Goal: Information Seeking & Learning: Learn about a topic

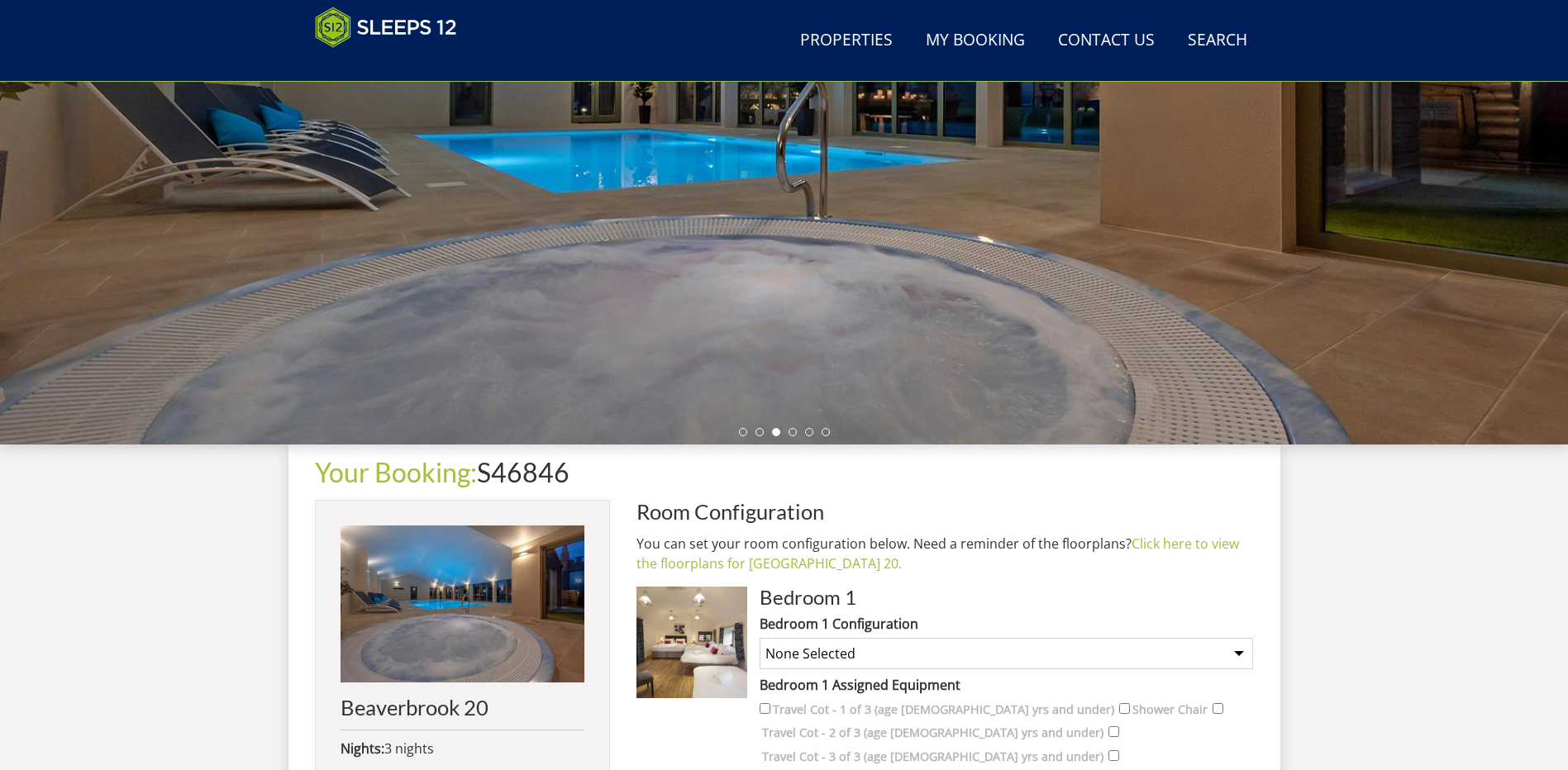
scroll to position [265, 0]
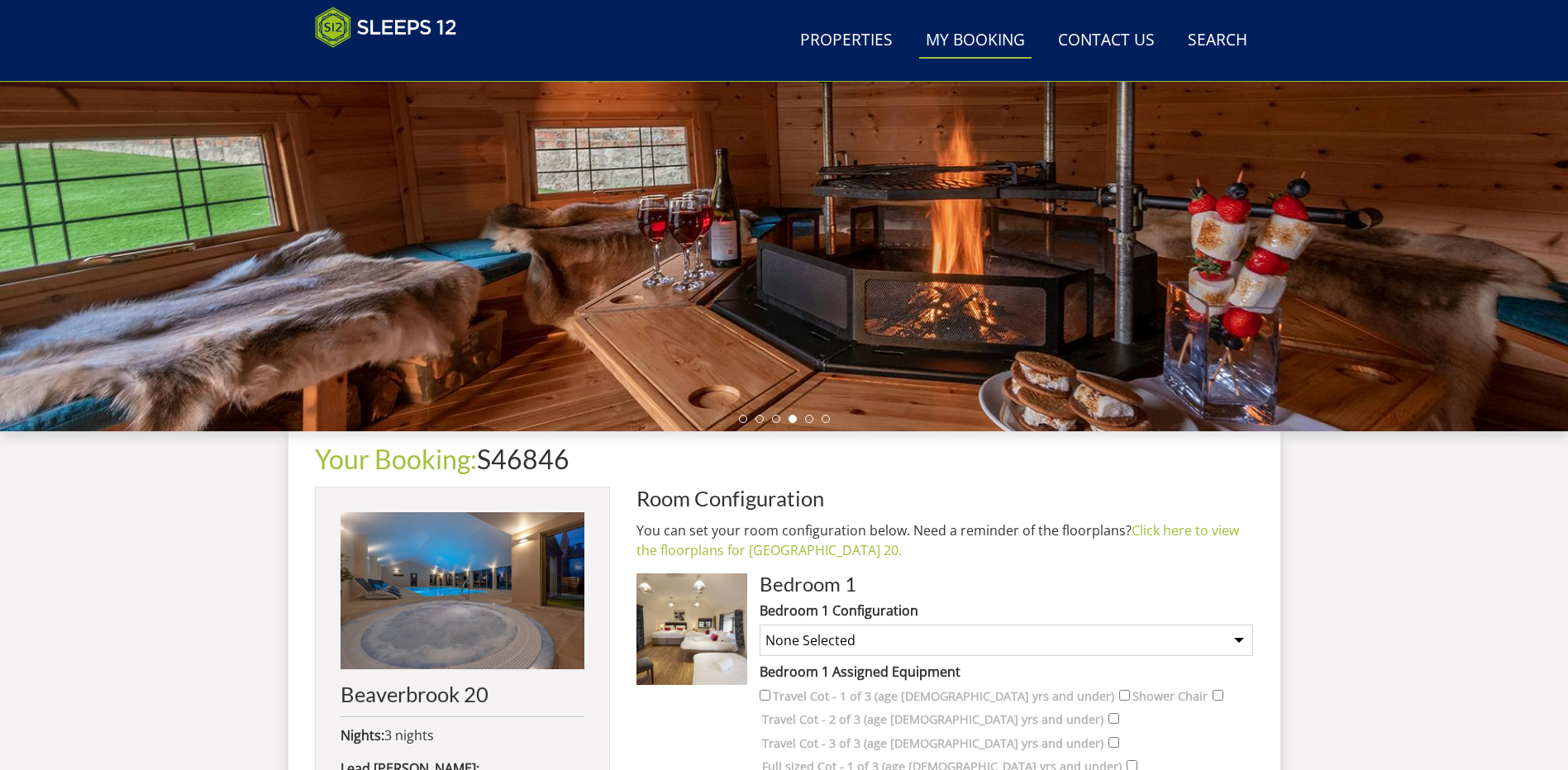
click at [972, 47] on link "My Booking" at bounding box center [975, 41] width 112 height 37
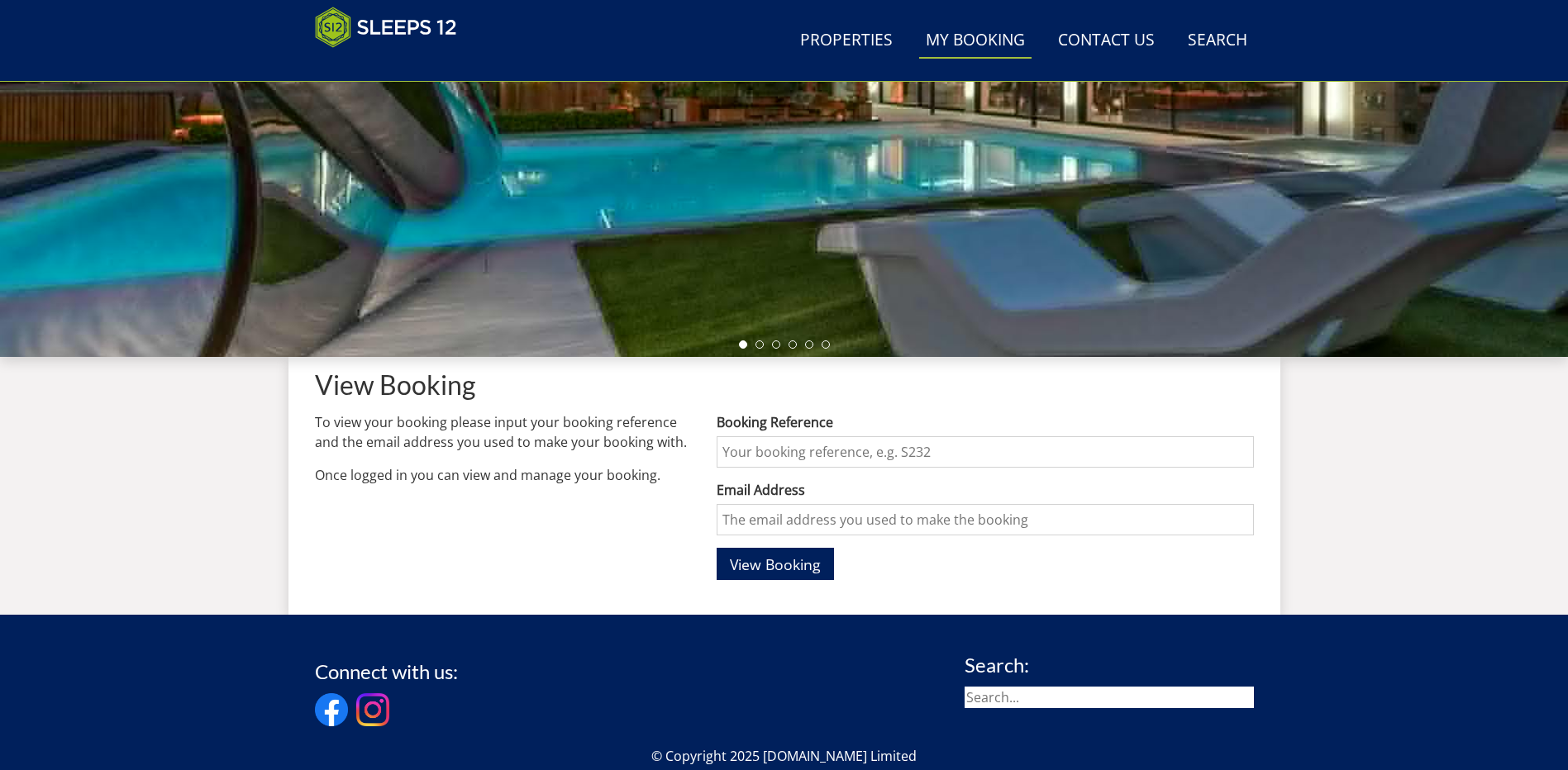
scroll to position [346, 0]
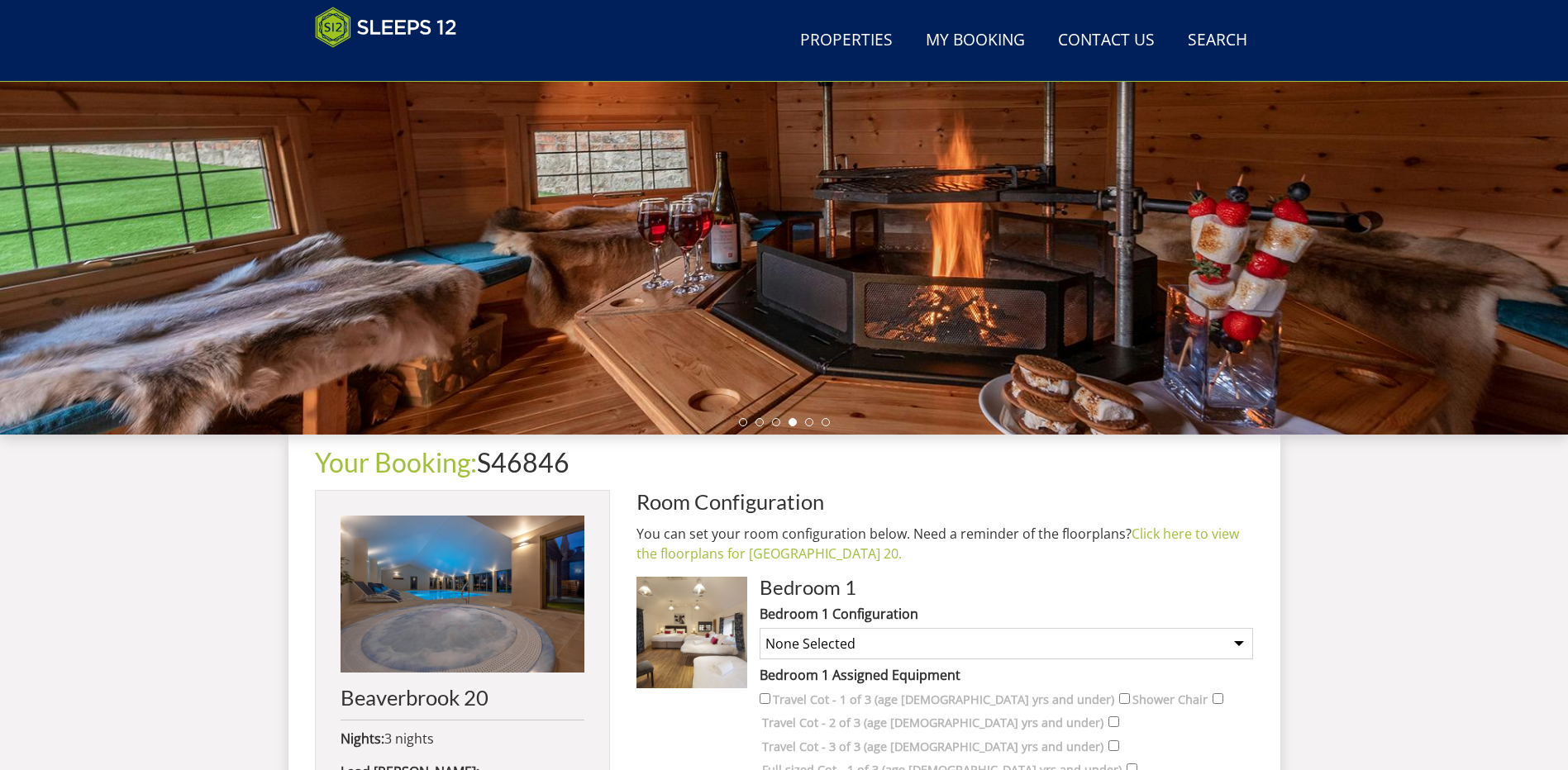
scroll to position [182, 0]
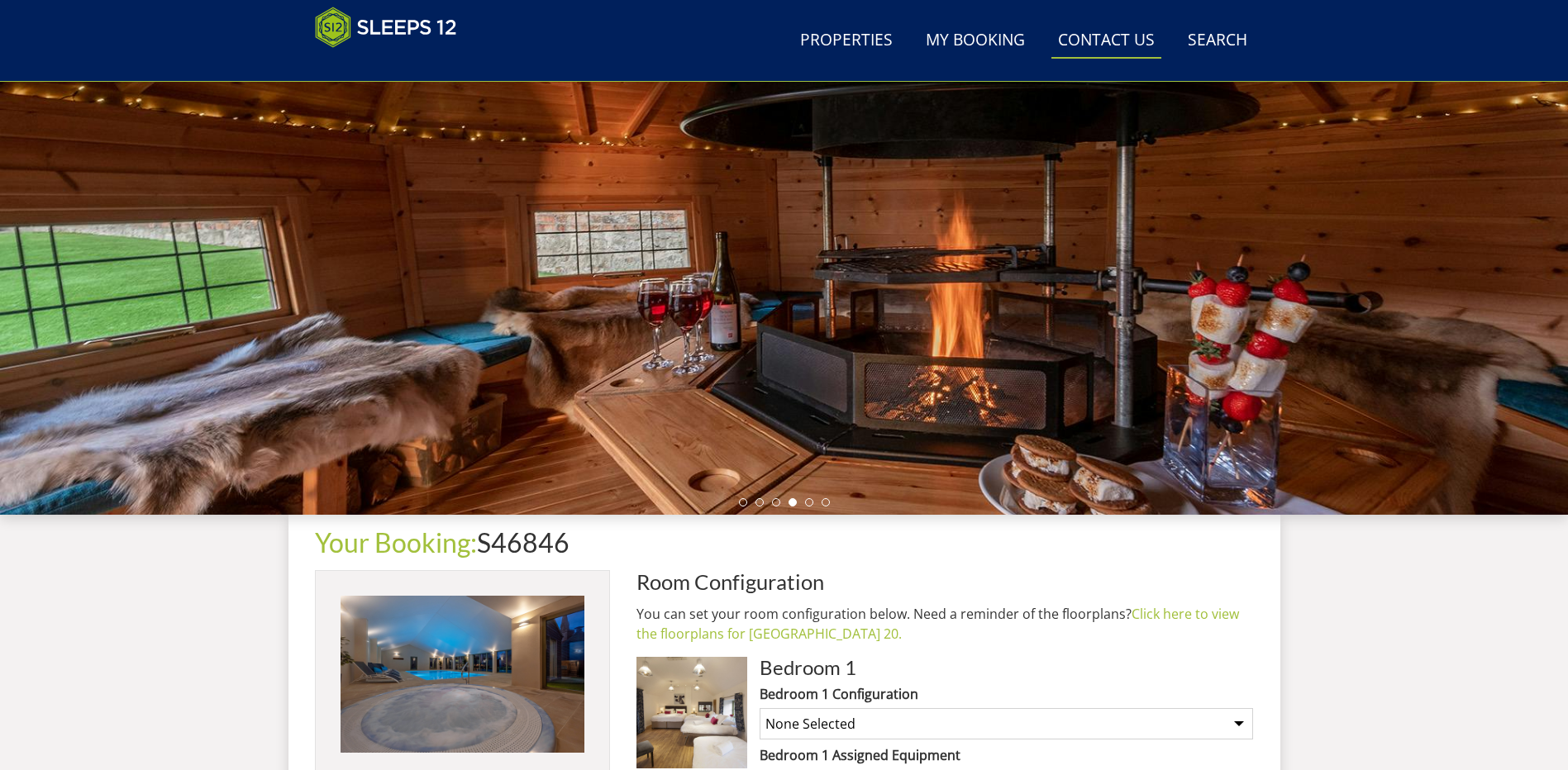
click at [1100, 39] on link "Contact Us [PHONE_NUMBER]" at bounding box center [1107, 41] width 110 height 37
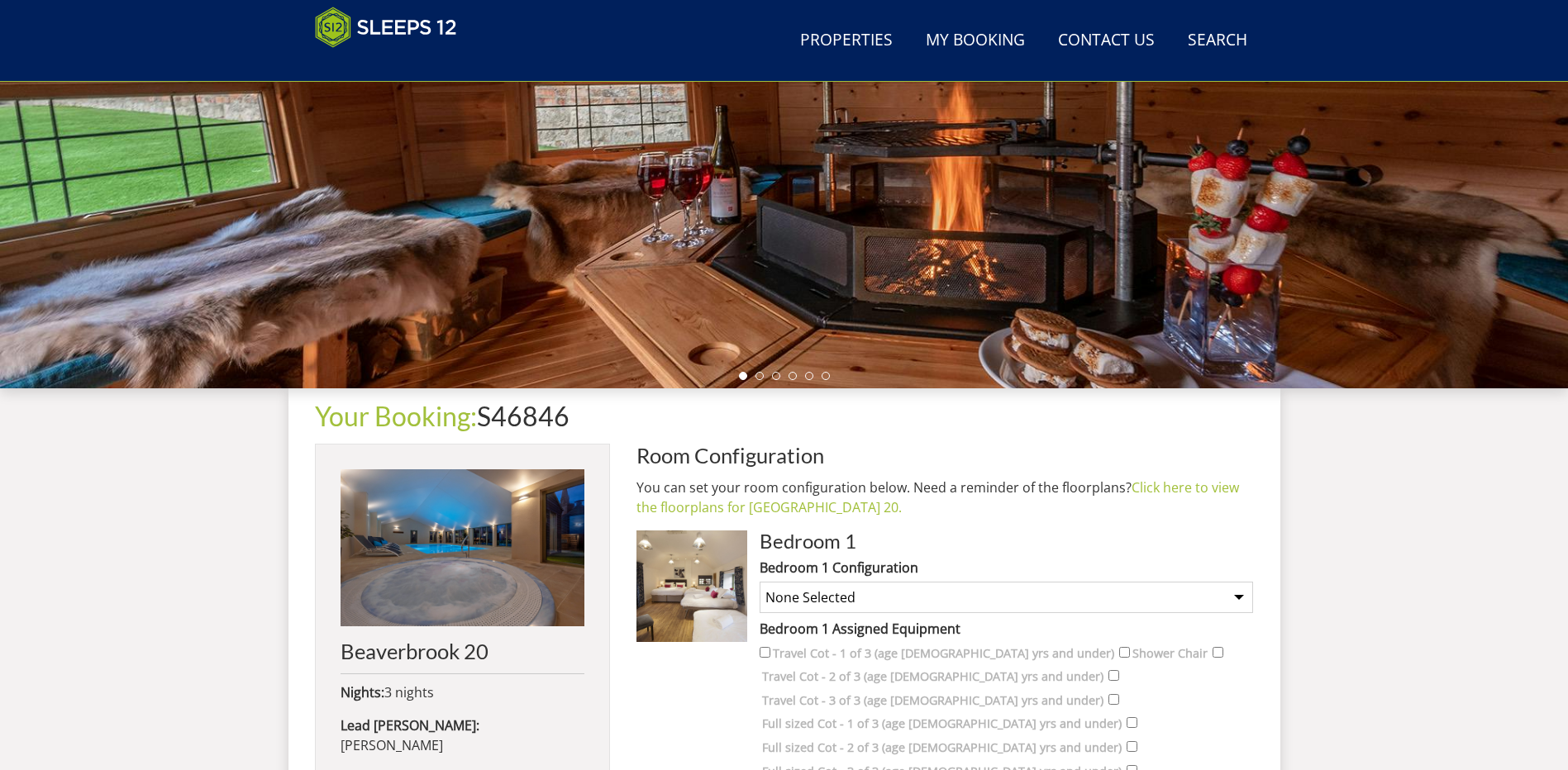
scroll to position [347, 0]
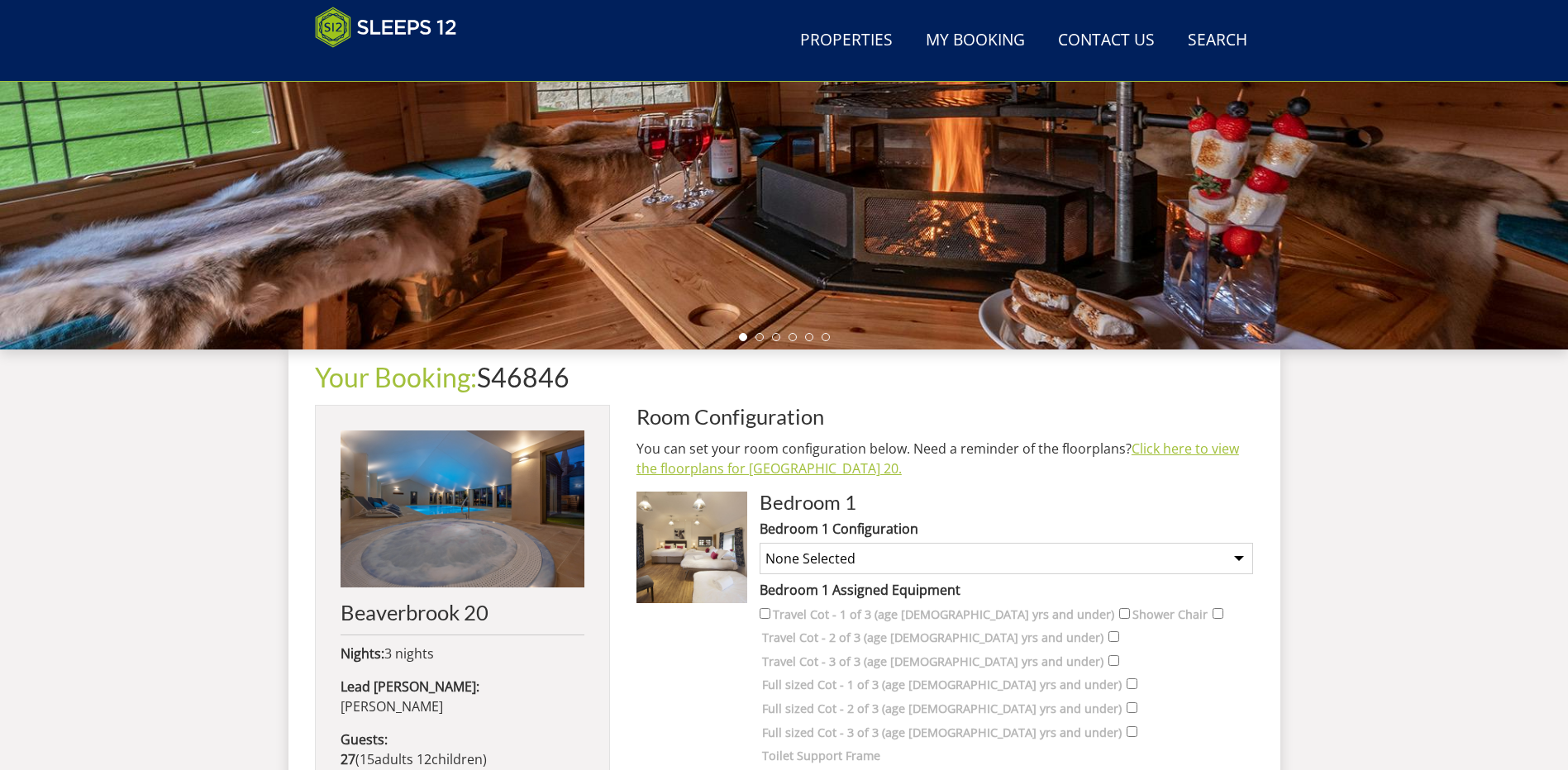
click at [1148, 442] on link "Click here to view the floorplans for [GEOGRAPHIC_DATA] 20." at bounding box center [937, 459] width 603 height 38
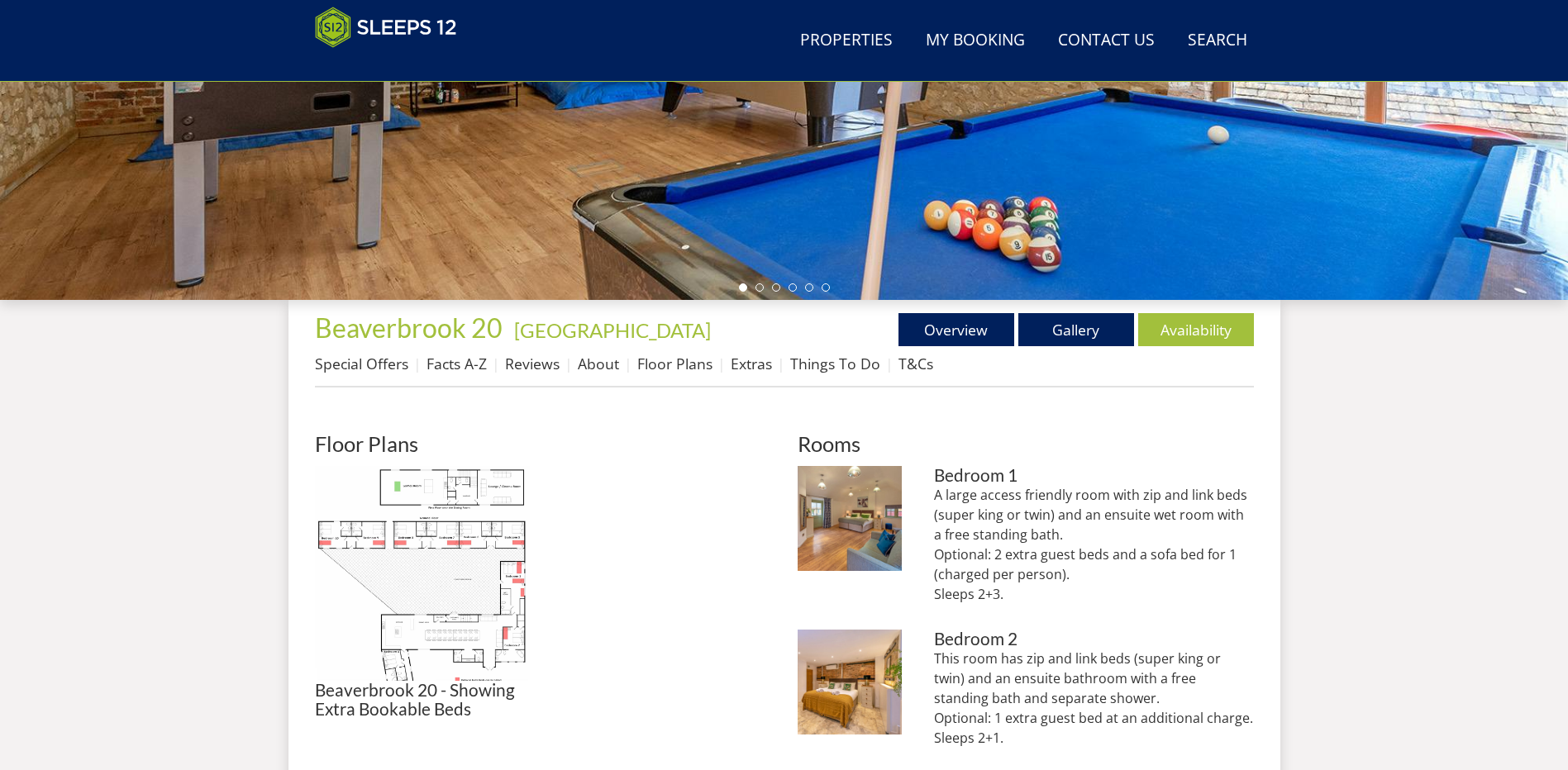
scroll to position [428, 0]
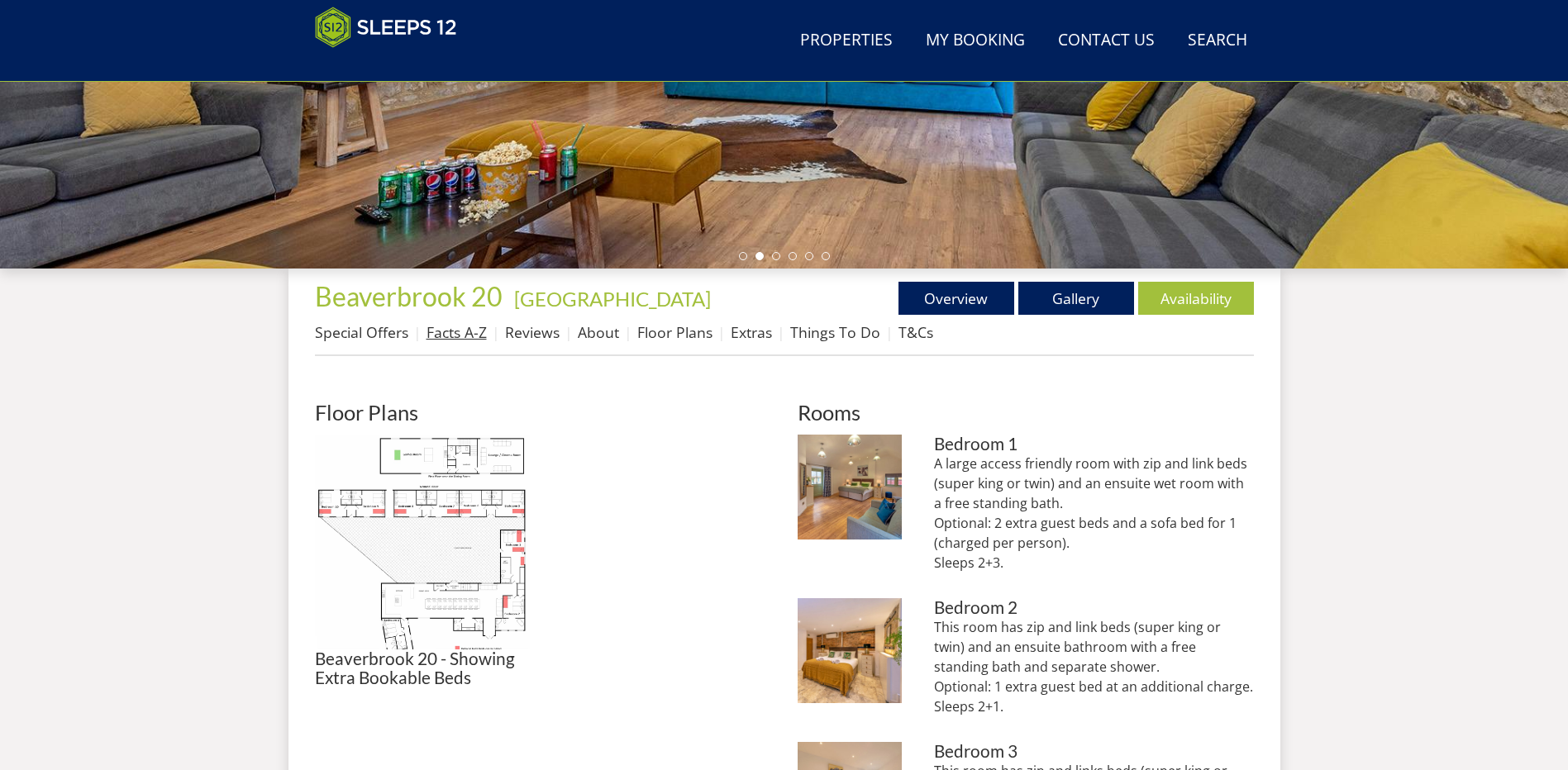
click at [445, 331] on link "Facts A-Z" at bounding box center [456, 332] width 61 height 20
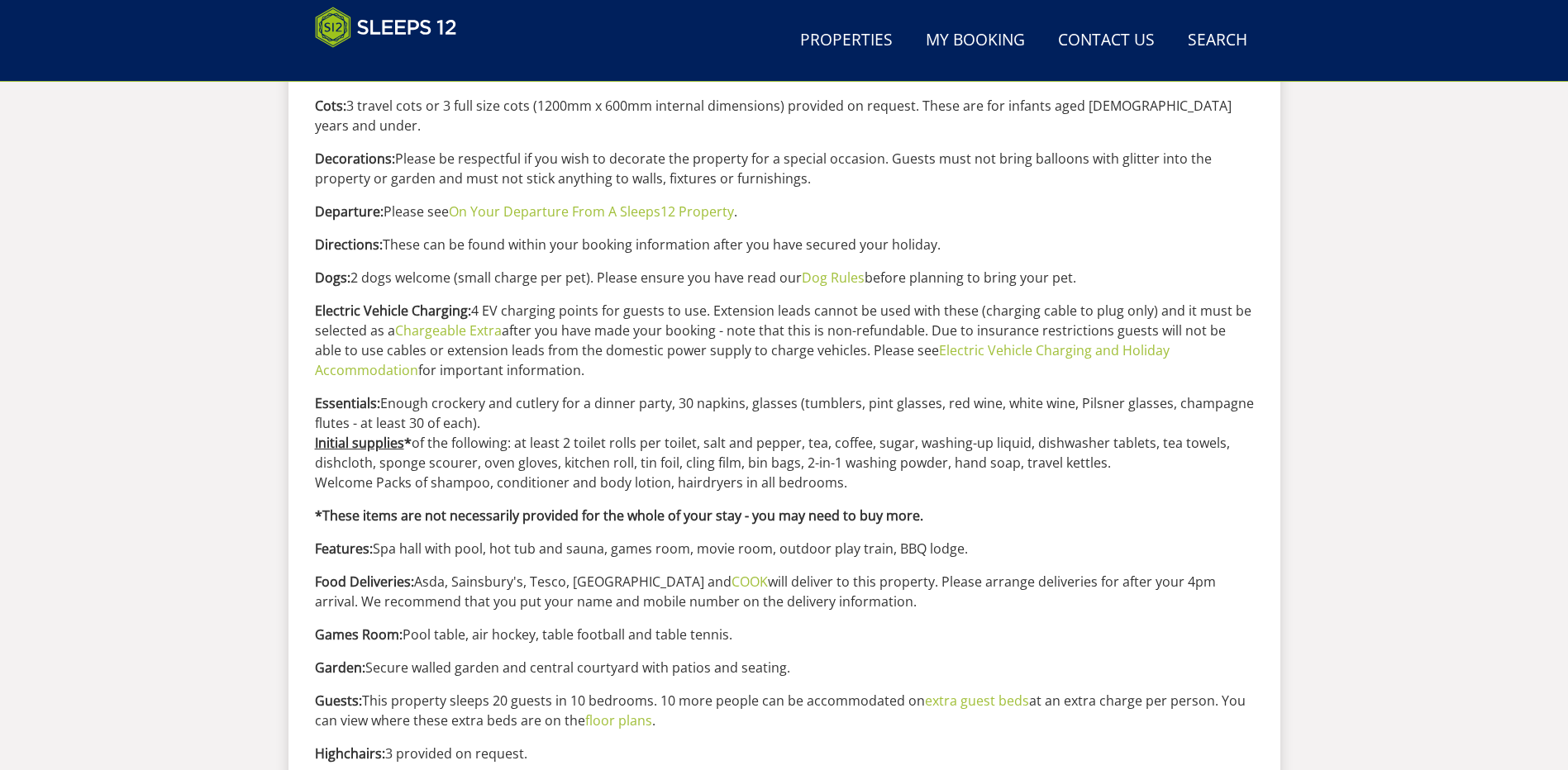
scroll to position [1022, 0]
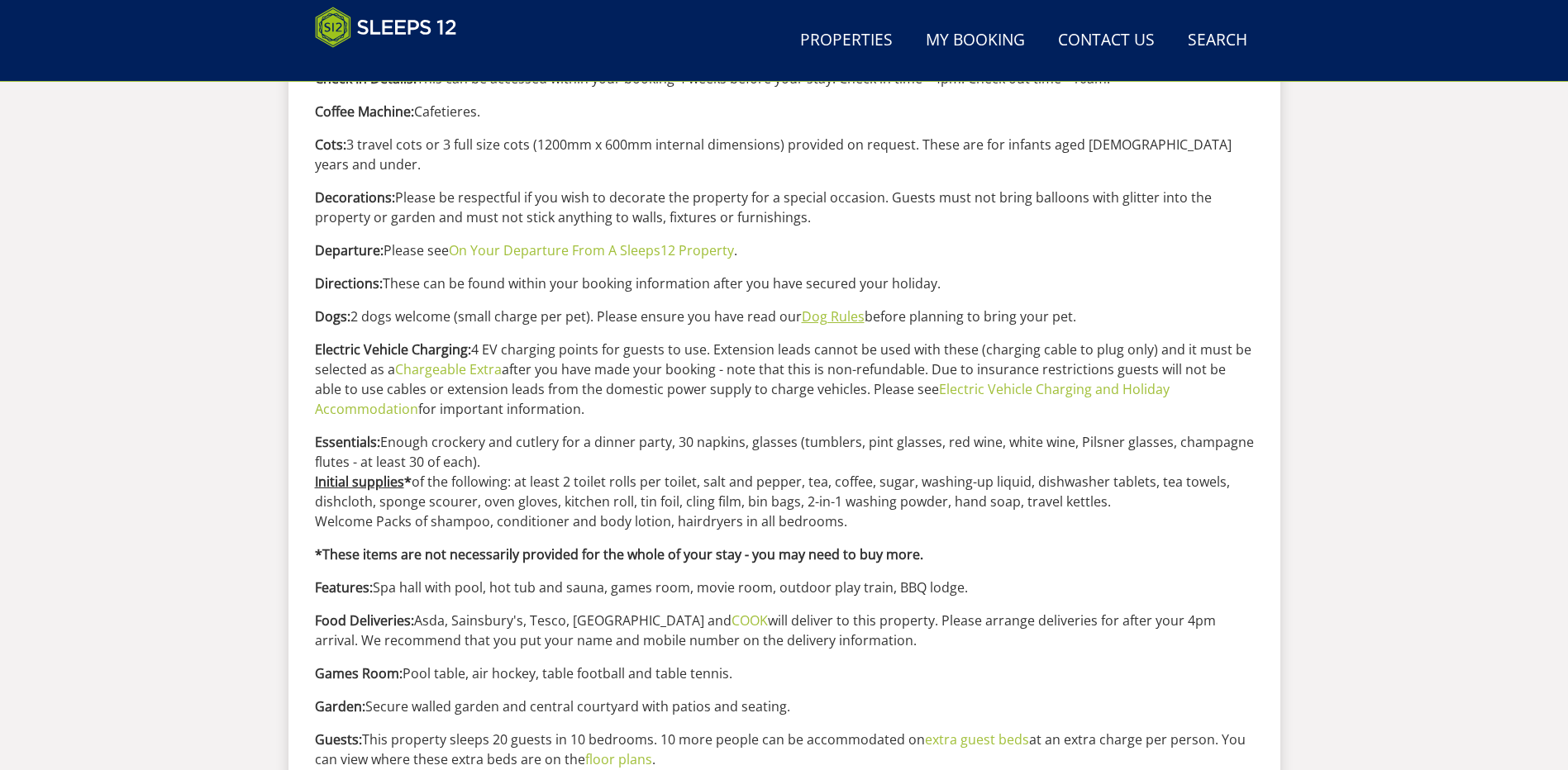
click at [834, 308] on link "Dog Rules" at bounding box center [832, 317] width 62 height 18
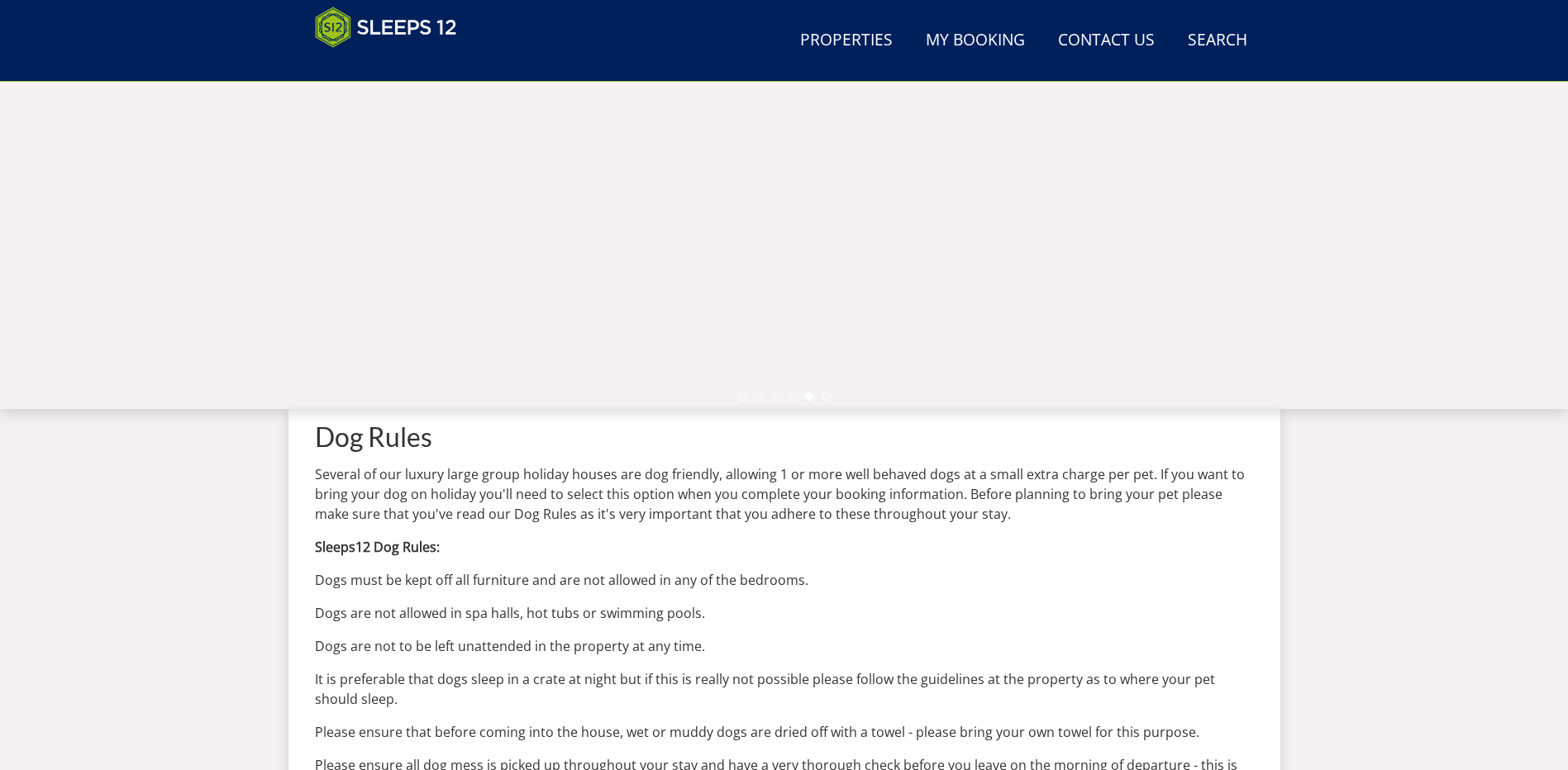
scroll to position [283, 0]
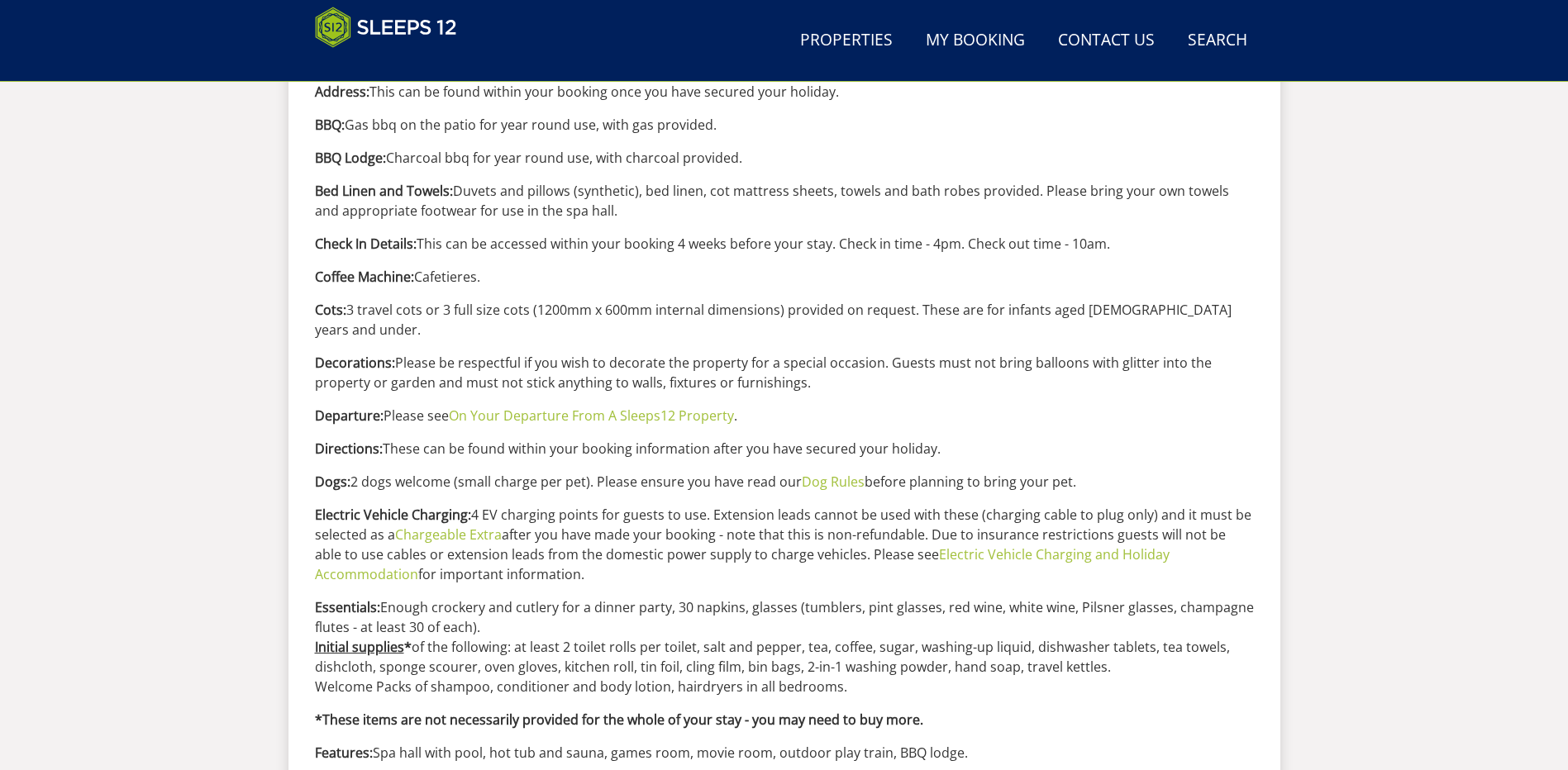
scroll to position [940, 0]
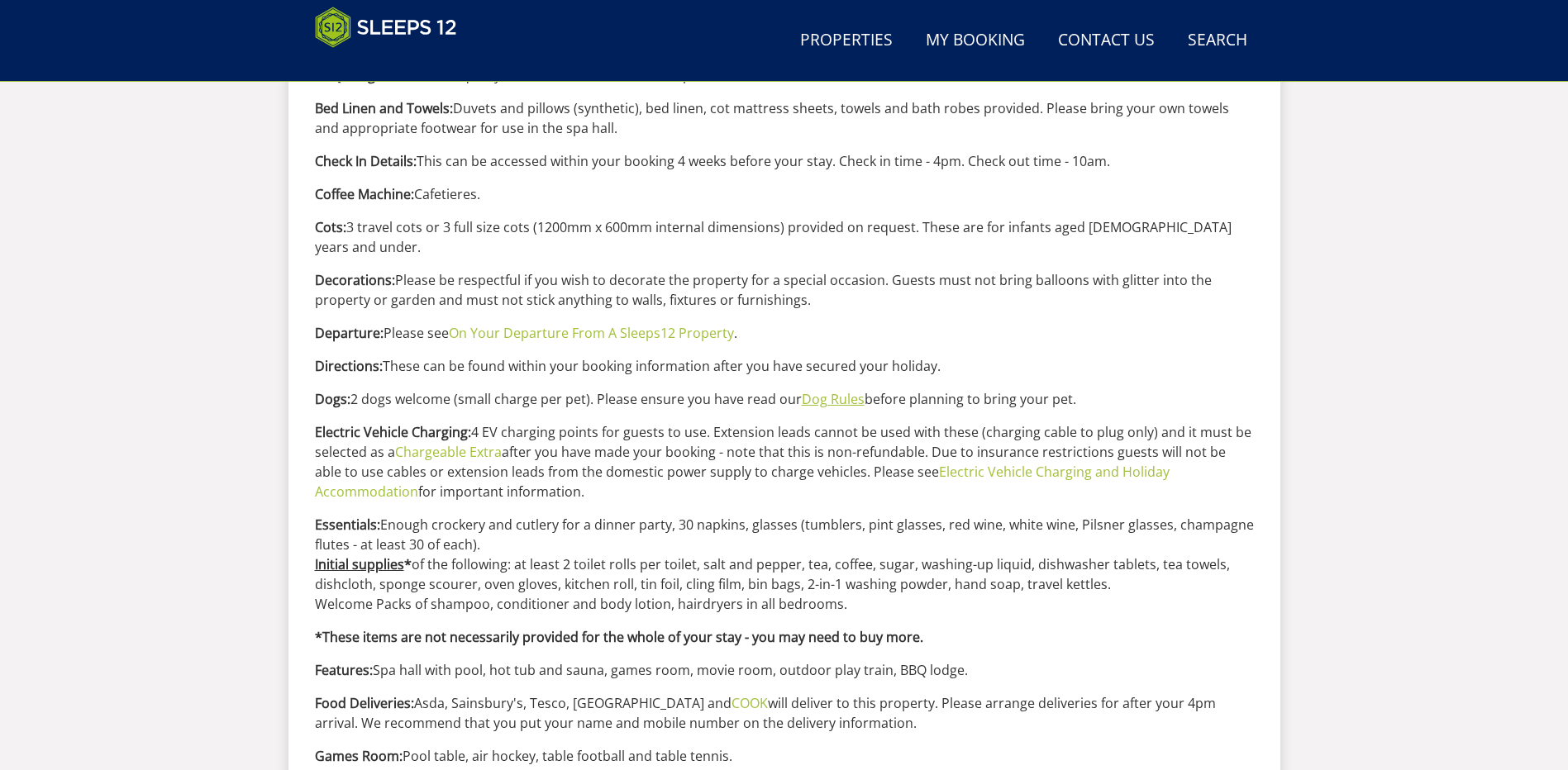
click at [844, 390] on link "Dog Rules" at bounding box center [832, 399] width 62 height 18
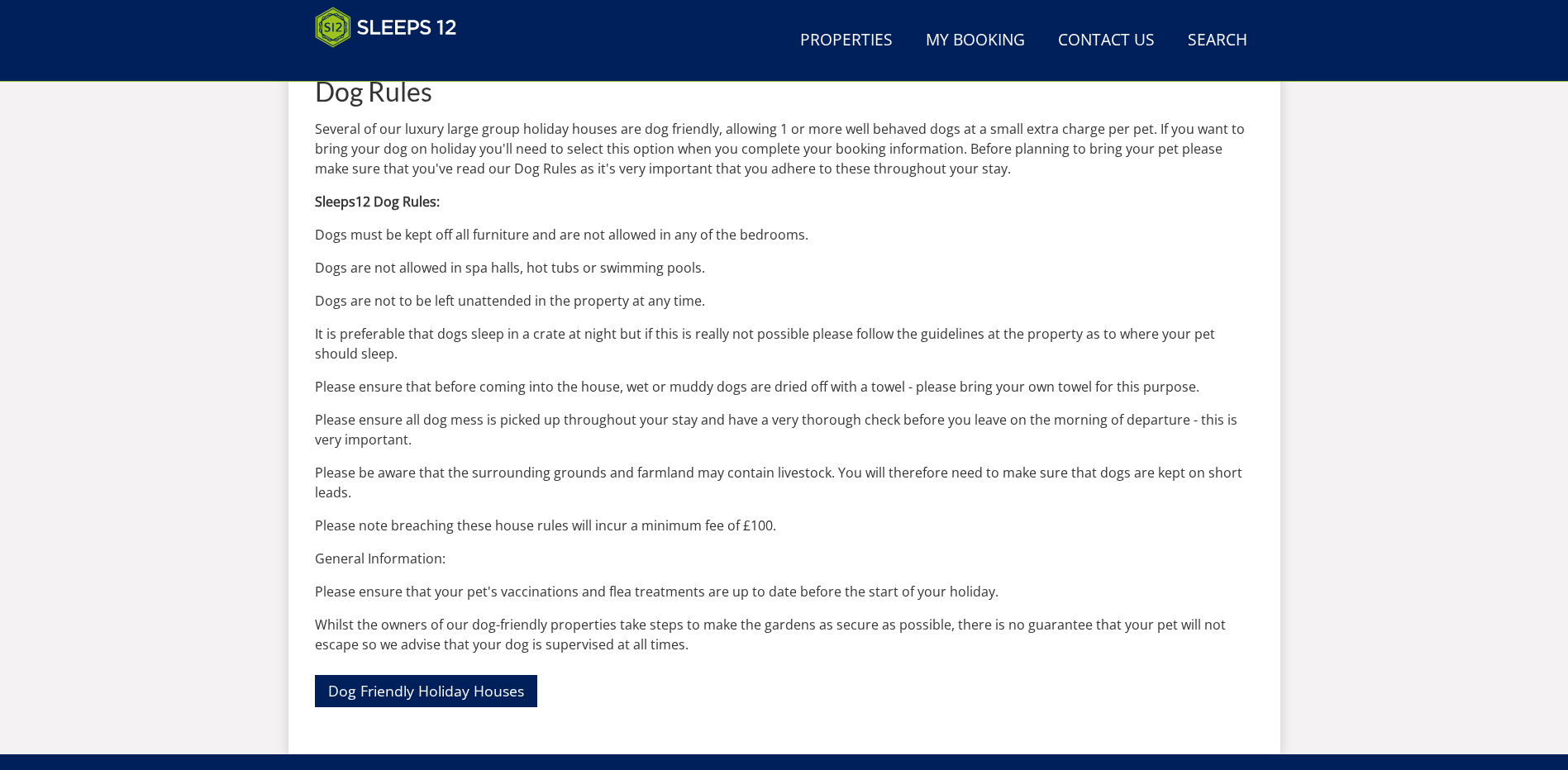
scroll to position [682, 0]
